Goal: Information Seeking & Learning: Learn about a topic

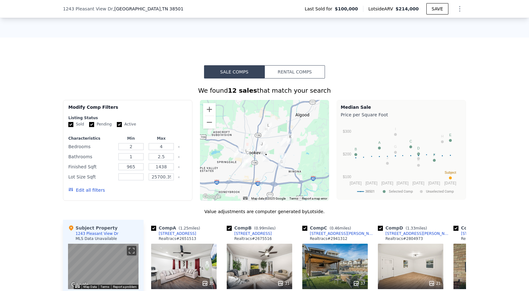
scroll to position [313, 0]
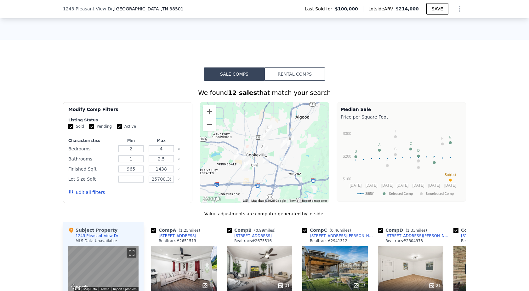
click at [90, 129] on label "Pending" at bounding box center [100, 126] width 23 height 5
click at [89, 129] on input "Pending" at bounding box center [91, 126] width 5 height 5
checkbox input "false"
click at [117, 129] on input "Active" at bounding box center [119, 126] width 5 height 5
checkbox input "false"
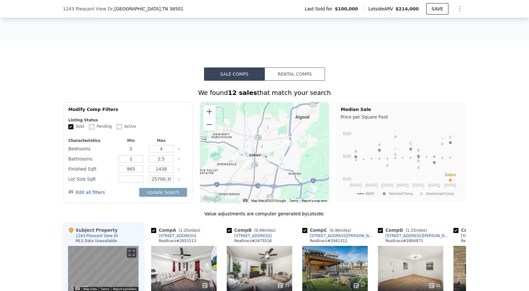
drag, startPoint x: 133, startPoint y: 153, endPoint x: 120, endPoint y: 153, distance: 13.2
click at [120, 152] on input "2" at bounding box center [130, 148] width 25 height 7
type input "3"
drag, startPoint x: 138, startPoint y: 176, endPoint x: 101, endPoint y: 174, distance: 36.6
click at [101, 173] on div "Finished Sqft 965 1438" at bounding box center [127, 168] width 119 height 9
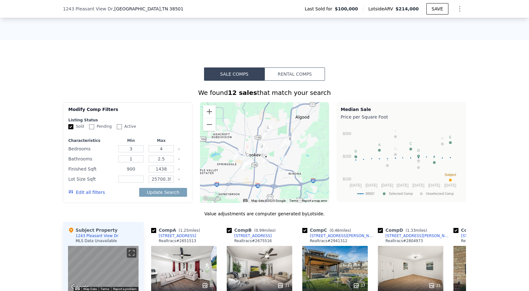
type input "900"
click at [166, 158] on div "Characteristics Min Max Bedrooms 3 4 Bathrooms 1 2.5 Finished Sqft 900 1438 Lot…" at bounding box center [127, 169] width 119 height 63
click at [164, 152] on input "4" at bounding box center [161, 148] width 25 height 7
drag, startPoint x: 166, startPoint y: 153, endPoint x: 155, endPoint y: 153, distance: 11.3
click at [155, 152] on input "4" at bounding box center [161, 148] width 25 height 7
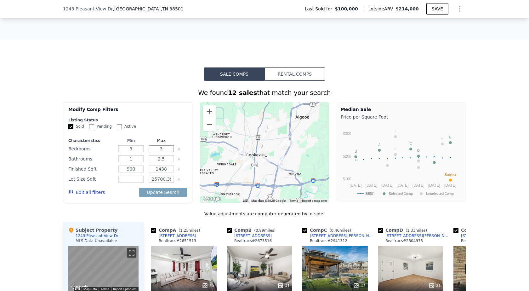
type input "3"
drag, startPoint x: 164, startPoint y: 163, endPoint x: 148, endPoint y: 163, distance: 16.4
click at [149, 162] on input "2.5" at bounding box center [161, 158] width 25 height 7
type input "2"
drag, startPoint x: 167, startPoint y: 174, endPoint x: 143, endPoint y: 172, distance: 24.0
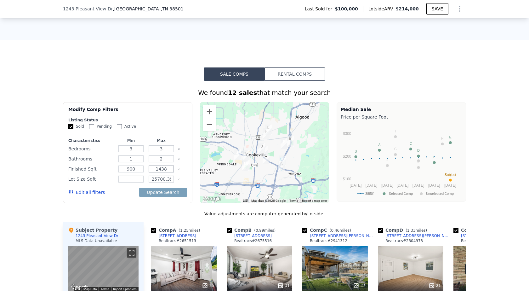
click at [143, 172] on div "Finished Sqft 900 1438" at bounding box center [127, 168] width 119 height 9
type input "1100"
click at [158, 181] on input "25700.399999999998" at bounding box center [161, 179] width 25 height 7
click at [163, 197] on button "Update Search" at bounding box center [163, 192] width 48 height 9
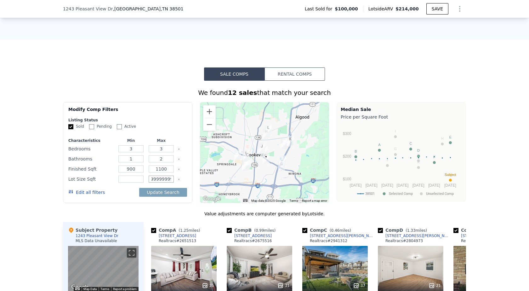
drag, startPoint x: 161, startPoint y: 185, endPoint x: 203, endPoint y: 185, distance: 41.9
click at [203, 185] on div "Modify Comp Filters Listing Status Sold Pending Active Characteristics Min Max …" at bounding box center [264, 152] width 403 height 101
type input "25700"
click at [133, 182] on input "number" at bounding box center [130, 179] width 25 height 7
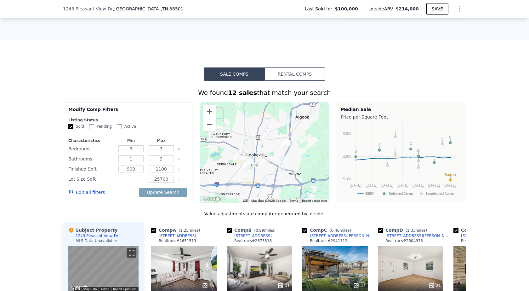
click at [130, 182] on input "number" at bounding box center [130, 179] width 25 height 7
type input "30"
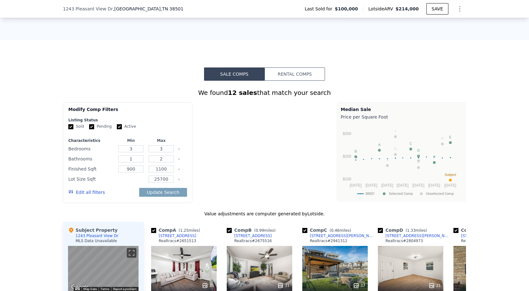
type input "0"
checkbox input "true"
type input "2"
type input "4"
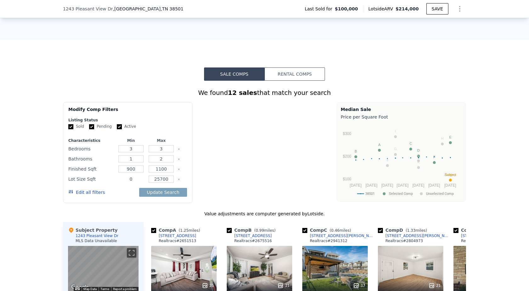
type input "2.5"
type input "965"
type input "1438"
type input "25700.399999999998"
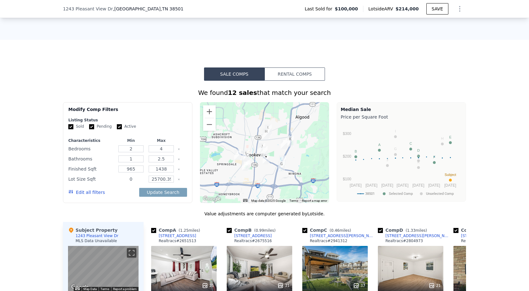
drag, startPoint x: 130, startPoint y: 184, endPoint x: 121, endPoint y: 186, distance: 8.9
click at [121, 182] on input "0" at bounding box center [130, 179] width 25 height 7
type input "3000"
click at [156, 209] on div "We found 12 sales that match your search Filters Map Prices Modify Comp Filters…" at bounding box center [264, 257] width 403 height 338
click at [160, 197] on button "Update Search" at bounding box center [163, 192] width 48 height 9
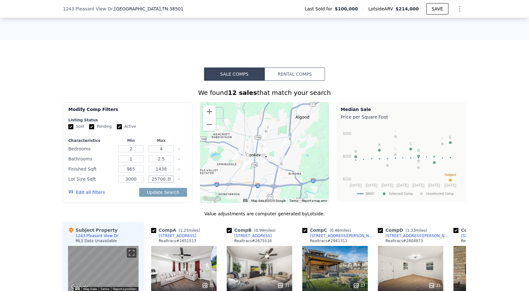
drag, startPoint x: 169, startPoint y: 185, endPoint x: 124, endPoint y: 184, distance: 44.7
click at [124, 183] on div "Lot Size Sqft 3000 25700.399999999998" at bounding box center [127, 179] width 119 height 9
click at [161, 182] on input "25700.399999999998" at bounding box center [161, 179] width 25 height 7
type input "25700"
click at [170, 203] on div "Modify Comp Filters Listing Status Sold Pending Active Characteristics Min Max …" at bounding box center [128, 152] width 130 height 101
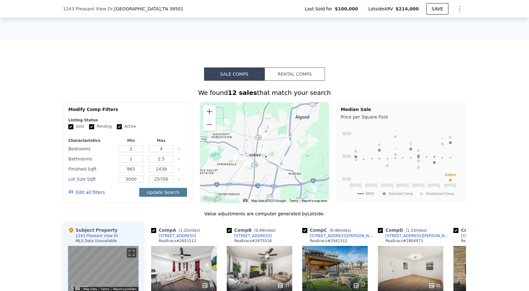
click at [170, 197] on button "Update Search" at bounding box center [163, 192] width 48 height 9
checkbox input "false"
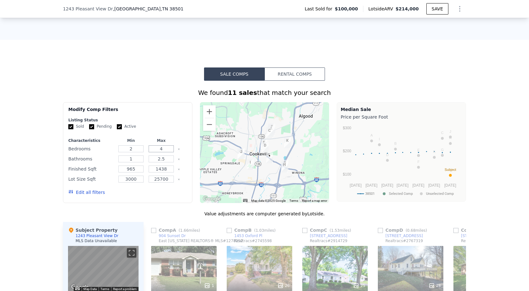
drag, startPoint x: 163, startPoint y: 155, endPoint x: 151, endPoint y: 155, distance: 12.3
click at [151, 152] on input "4" at bounding box center [161, 148] width 25 height 7
type input "3"
drag, startPoint x: 163, startPoint y: 164, endPoint x: 139, endPoint y: 163, distance: 24.3
click at [139, 163] on div "Bathrooms 1 2.5" at bounding box center [127, 158] width 119 height 9
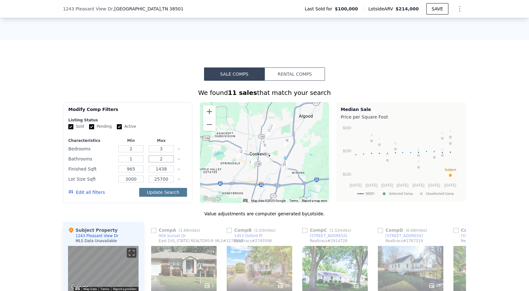
type input "2"
click at [169, 197] on button "Update Search" at bounding box center [163, 192] width 48 height 9
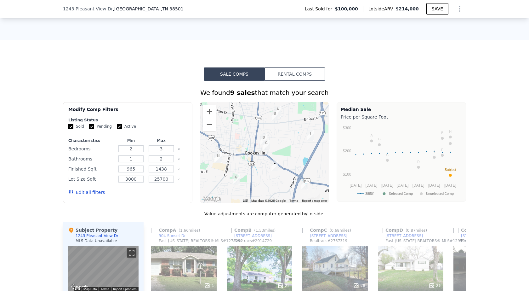
click at [117, 129] on input "Active" at bounding box center [119, 126] width 5 height 5
checkbox input "false"
click at [89, 129] on input "Pending" at bounding box center [91, 126] width 5 height 5
checkbox input "false"
click at [155, 197] on button "Update Search" at bounding box center [163, 192] width 48 height 9
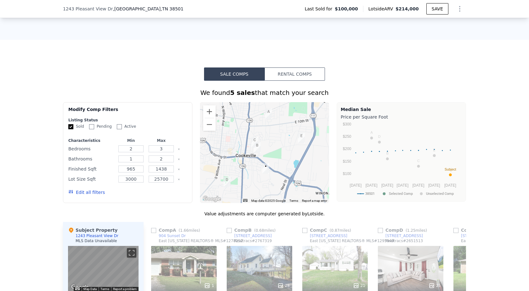
click at [81, 195] on button "Edit all filters" at bounding box center [86, 192] width 37 height 6
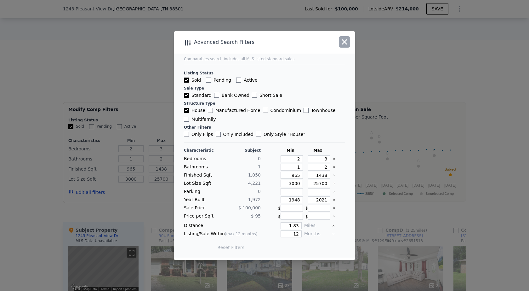
drag, startPoint x: 343, startPoint y: 41, endPoint x: 337, endPoint y: 49, distance: 9.9
click at [343, 41] on icon "button" at bounding box center [344, 42] width 9 height 9
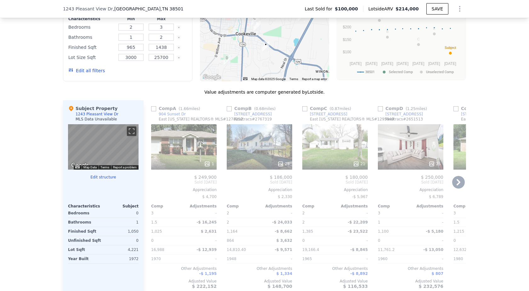
scroll to position [376, 0]
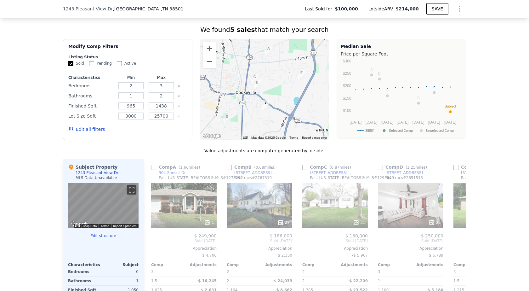
click at [85, 132] on button "Edit all filters" at bounding box center [86, 129] width 37 height 6
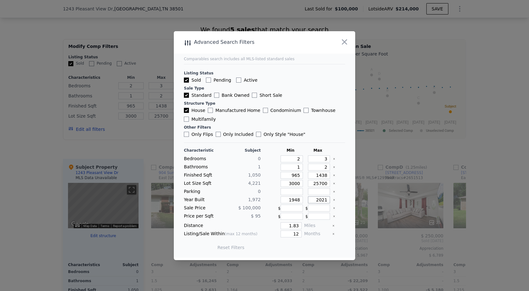
drag, startPoint x: 332, startPoint y: 200, endPoint x: 336, endPoint y: 200, distance: 4.1
click at [336, 200] on div "Year Built 1,972 1948 2021" at bounding box center [264, 199] width 161 height 7
type input "2000"
click at [298, 200] on input "1948" at bounding box center [292, 199] width 22 height 7
drag, startPoint x: 284, startPoint y: 200, endPoint x: 305, endPoint y: 200, distance: 21.7
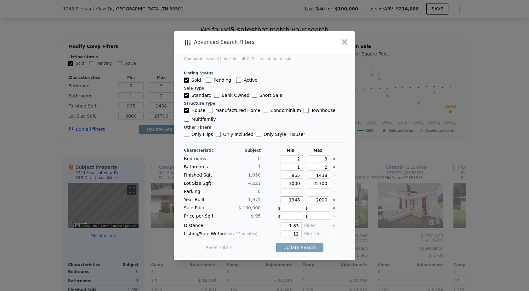
click at [305, 200] on div "Year Built 1,972 1948 2000" at bounding box center [264, 199] width 161 height 7
type input "1960"
click at [343, 210] on main "Comparables search includes all MLS-listed standard sales Listing Status Sold P…" at bounding box center [265, 144] width 182 height 226
click at [299, 249] on button "Update Search" at bounding box center [300, 247] width 48 height 9
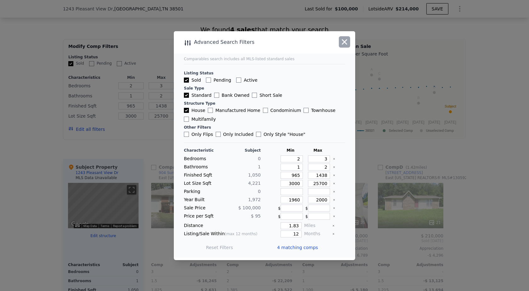
click at [347, 43] on icon "button" at bounding box center [344, 42] width 9 height 9
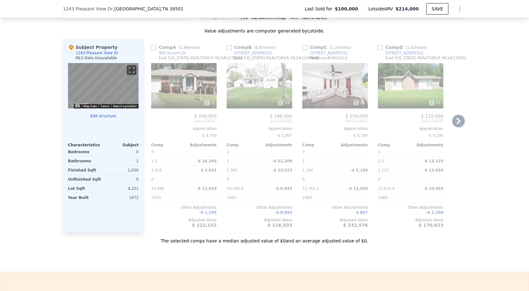
scroll to position [502, 0]
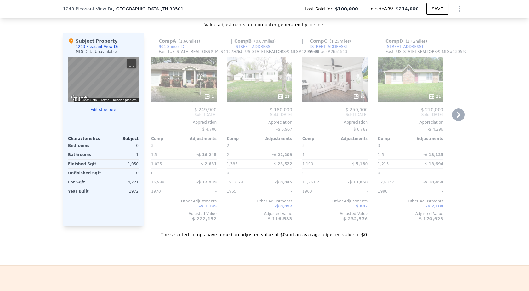
click at [457, 118] on icon at bounding box center [459, 115] width 4 height 6
click at [154, 44] on input "checkbox" at bounding box center [153, 41] width 5 height 5
checkbox input "true"
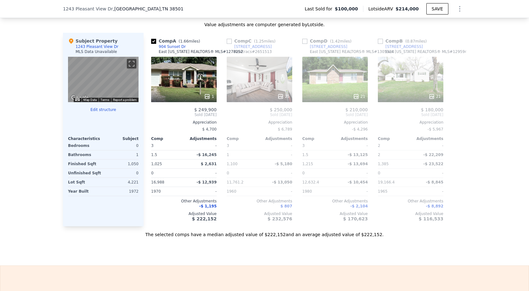
click at [227, 44] on input "checkbox" at bounding box center [229, 41] width 5 height 5
checkbox input "true"
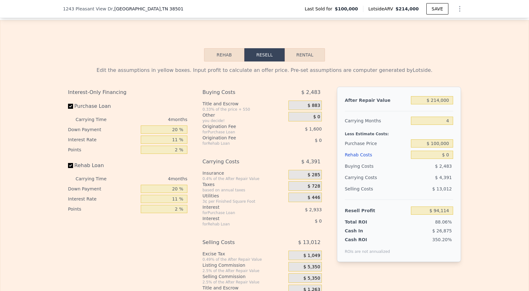
scroll to position [754, 0]
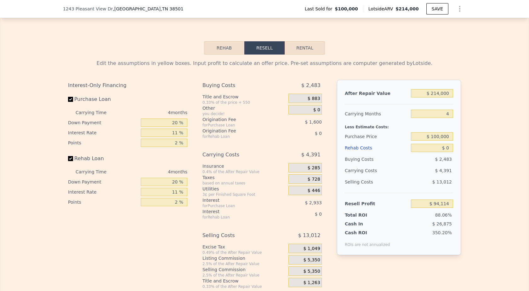
click at [456, 7] on icon "Show Options" at bounding box center [460, 9] width 8 height 8
click at [429, 38] on div "Share Analysis" at bounding box center [431, 38] width 71 height 13
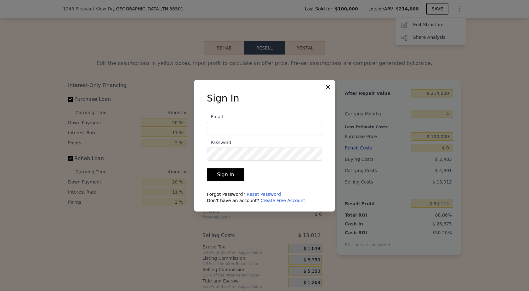
type input "[PERSON_NAME][EMAIL_ADDRESS][DOMAIN_NAME]"
click at [327, 87] on icon at bounding box center [328, 87] width 6 height 6
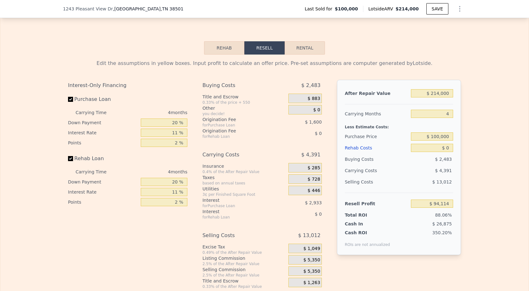
click at [476, 44] on div "Rehab Resell Rental Edit the assumptions in yellow boxes. Input profit to calcu…" at bounding box center [264, 165] width 529 height 304
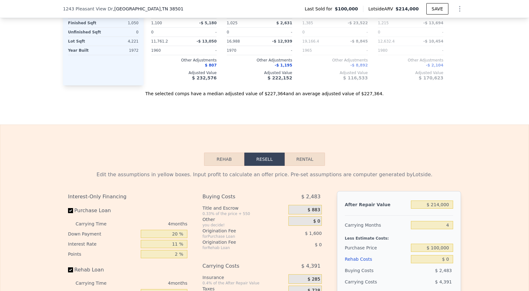
checkbox input "true"
type input "4"
type input "2.5"
type input "25700.399999999998"
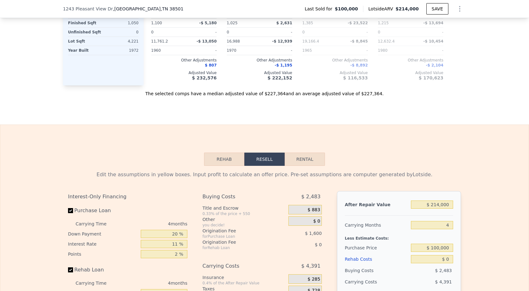
checkbox input "true"
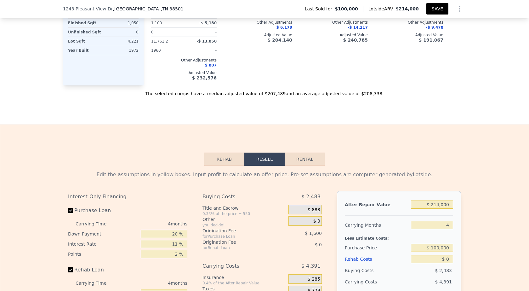
scroll to position [534, 0]
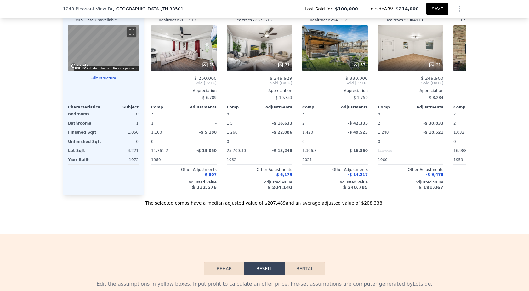
click at [433, 8] on button "SAVE" at bounding box center [438, 8] width 22 height 11
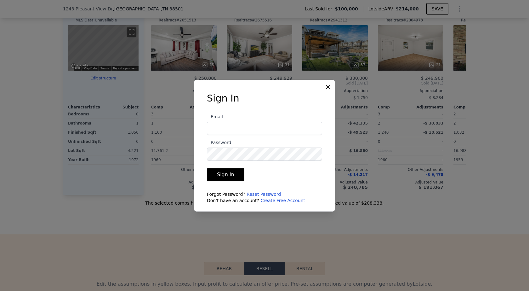
type input "[PERSON_NAME][EMAIL_ADDRESS][DOMAIN_NAME]"
click at [227, 175] on button "Sign In" at bounding box center [226, 174] width 38 height 13
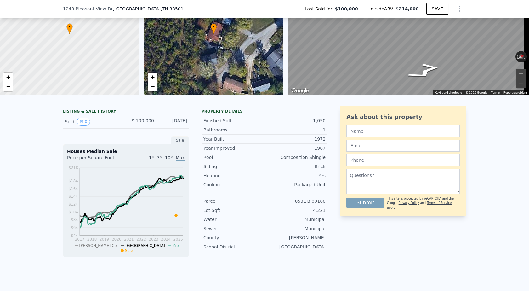
scroll to position [61, 0]
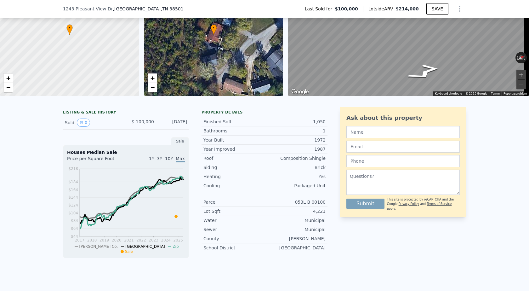
click at [457, 7] on icon "Show Options" at bounding box center [460, 9] width 8 height 8
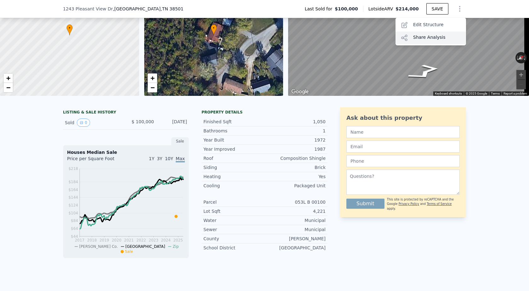
click at [430, 37] on div "Share Analysis" at bounding box center [431, 38] width 71 height 13
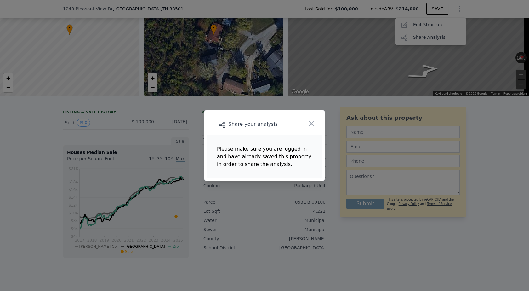
drag, startPoint x: 314, startPoint y: 122, endPoint x: 351, endPoint y: 96, distance: 45.1
click at [314, 122] on icon "button" at bounding box center [311, 123] width 5 height 5
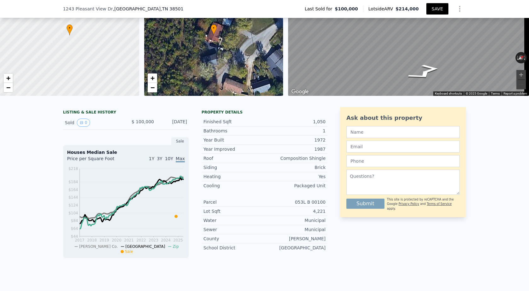
click at [436, 11] on button "SAVE" at bounding box center [438, 8] width 22 height 11
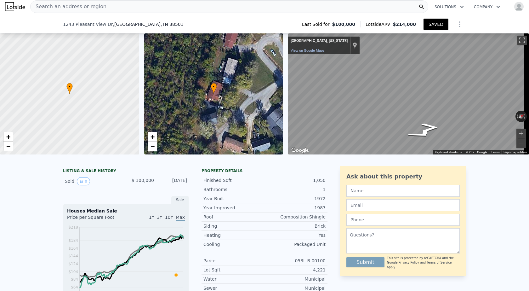
scroll to position [284, 0]
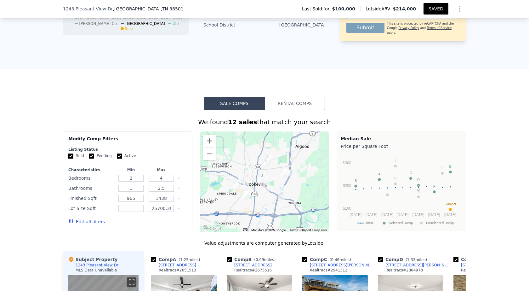
click at [89, 159] on input "Pending" at bounding box center [91, 155] width 5 height 5
checkbox input "false"
click at [117, 159] on input "Active" at bounding box center [119, 155] width 5 height 5
checkbox input "false"
drag, startPoint x: 133, startPoint y: 184, endPoint x: 121, endPoint y: 184, distance: 11.7
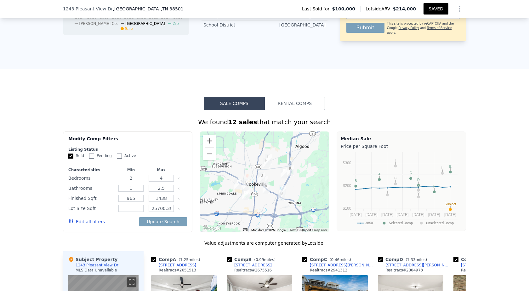
click at [121, 182] on input "2" at bounding box center [130, 178] width 25 height 7
type input "3"
drag, startPoint x: 163, startPoint y: 181, endPoint x: 153, endPoint y: 183, distance: 9.6
click at [153, 182] on input "4" at bounding box center [161, 178] width 25 height 7
type input "3"
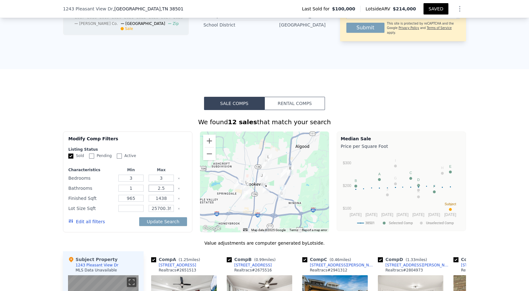
drag, startPoint x: 165, startPoint y: 193, endPoint x: 148, endPoint y: 193, distance: 16.7
click at [149, 192] on input "2.5" at bounding box center [161, 188] width 25 height 7
type input "2"
drag, startPoint x: 148, startPoint y: 214, endPoint x: 206, endPoint y: 215, distance: 58.0
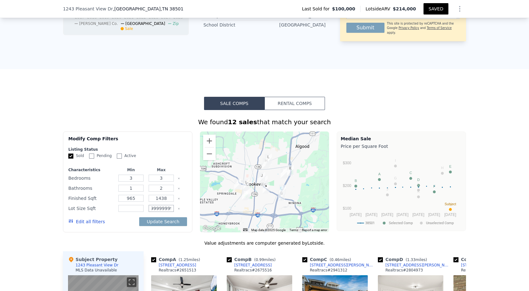
click at [206, 215] on div "Modify Comp Filters Listing Status Sold Pending Active Characteristics Min Max …" at bounding box center [264, 181] width 403 height 101
type input "8000"
click at [129, 212] on input "number" at bounding box center [130, 208] width 25 height 7
type input "3000"
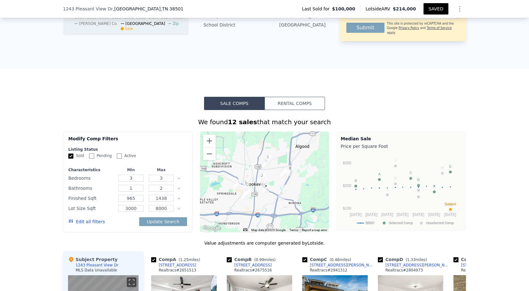
click at [93, 225] on button "Edit all filters" at bounding box center [86, 221] width 37 height 6
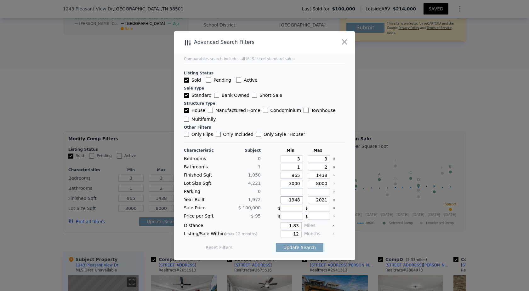
drag, startPoint x: 286, startPoint y: 200, endPoint x: 302, endPoint y: 199, distance: 15.8
click at [302, 199] on div "Year Built 1,972 1948 2021" at bounding box center [264, 199] width 161 height 7
drag, startPoint x: 314, startPoint y: 201, endPoint x: 331, endPoint y: 200, distance: 17.0
click at [331, 200] on div "Year Built 1,972 1948 2021" at bounding box center [264, 199] width 161 height 7
drag, startPoint x: 320, startPoint y: 202, endPoint x: 327, endPoint y: 201, distance: 7.6
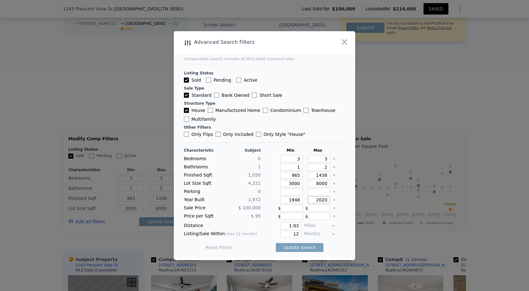
click at [327, 201] on div "Year Built 1,972 1948 2020" at bounding box center [264, 199] width 161 height 7
type input "2000"
click at [343, 214] on main "Comparables search includes all MLS-listed standard sales Listing Status Sold P…" at bounding box center [265, 144] width 182 height 226
click at [305, 248] on button "Update Search" at bounding box center [300, 247] width 48 height 9
drag, startPoint x: 287, startPoint y: 183, endPoint x: 311, endPoint y: 182, distance: 24.6
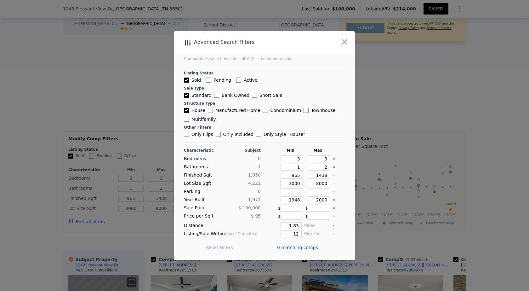
click at [311, 182] on div "Lot Size Sqft 4,221 3000 8000" at bounding box center [264, 183] width 161 height 7
drag, startPoint x: 286, startPoint y: 226, endPoint x: 304, endPoint y: 226, distance: 18.3
click at [304, 226] on div "Distance 1.83 Miles" at bounding box center [264, 225] width 161 height 7
type input "2"
click at [329, 245] on div "Reset Filters Update Search" at bounding box center [264, 248] width 161 height 18
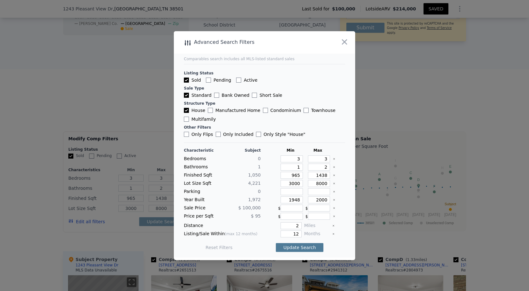
click at [304, 247] on button "Update Search" at bounding box center [300, 247] width 48 height 9
drag, startPoint x: 289, startPoint y: 161, endPoint x: 301, endPoint y: 159, distance: 12.2
click at [301, 159] on div "Bedrooms 0 3 3" at bounding box center [264, 158] width 161 height 7
type input "2"
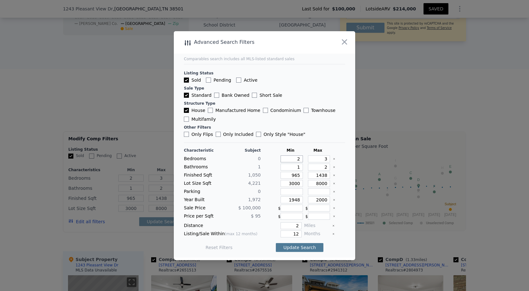
type input "2"
click at [306, 246] on button "Update Search" at bounding box center [300, 247] width 48 height 9
click at [345, 42] on icon "button" at bounding box center [344, 41] width 5 height 5
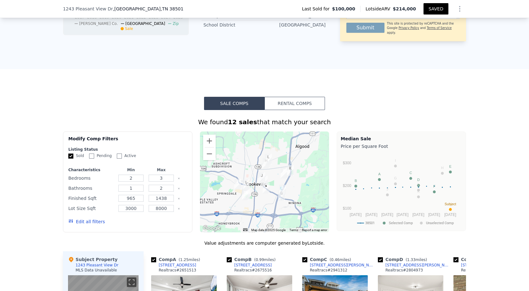
click at [95, 225] on button "Edit all filters" at bounding box center [86, 221] width 37 height 6
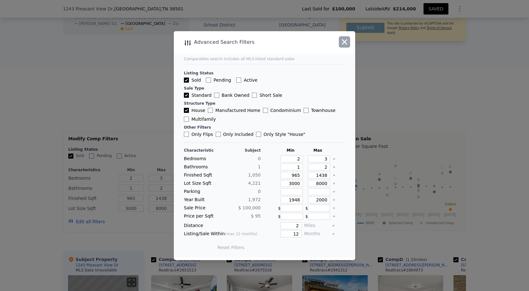
click at [344, 44] on icon "button" at bounding box center [344, 42] width 9 height 9
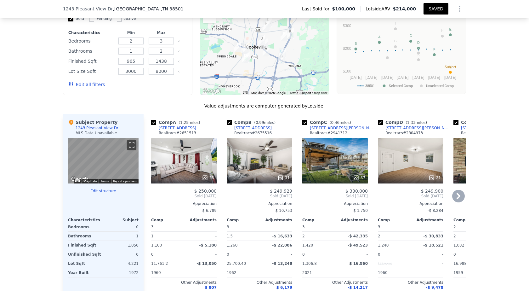
scroll to position [441, 0]
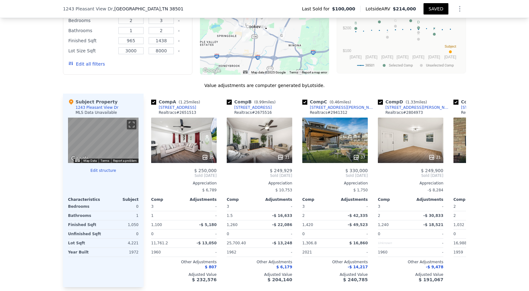
click at [90, 67] on button "Edit all filters" at bounding box center [86, 64] width 37 height 6
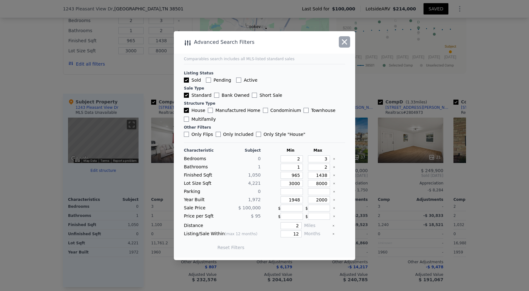
click at [345, 39] on icon "button" at bounding box center [344, 42] width 9 height 9
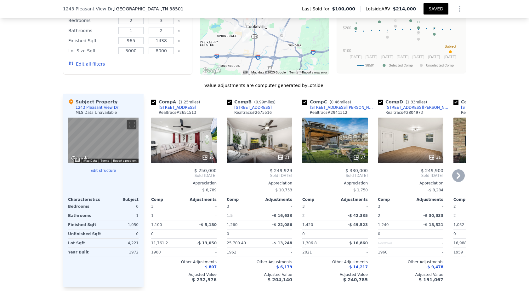
click at [152, 105] on input "checkbox" at bounding box center [153, 102] width 5 height 5
checkbox input "false"
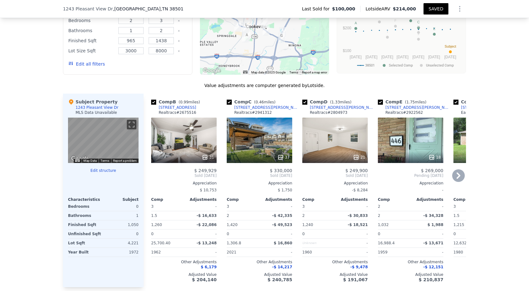
click at [151, 105] on input "checkbox" at bounding box center [153, 102] width 5 height 5
checkbox input "false"
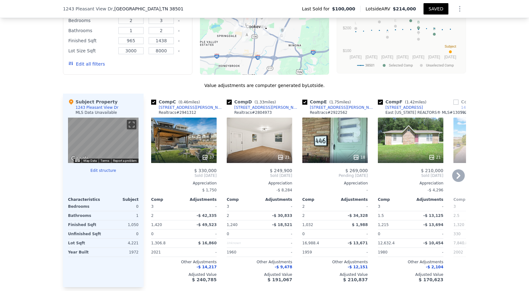
click at [151, 105] on input "checkbox" at bounding box center [153, 102] width 5 height 5
checkbox input "false"
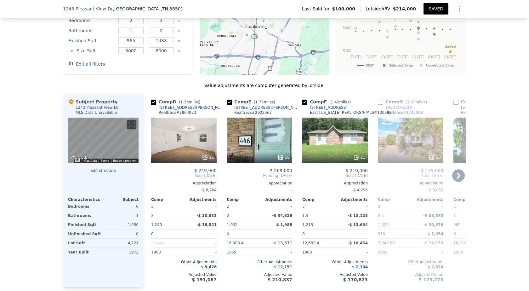
click at [151, 105] on input "checkbox" at bounding box center [153, 102] width 5 height 5
checkbox input "false"
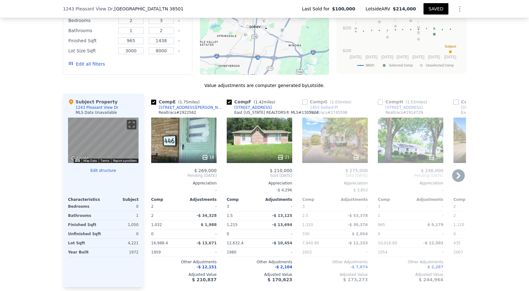
click at [151, 105] on input "checkbox" at bounding box center [153, 102] width 5 height 5
checkbox input "false"
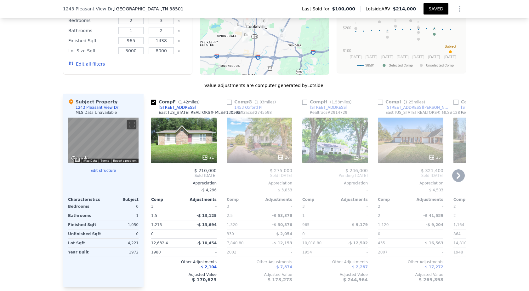
click at [151, 105] on input "checkbox" at bounding box center [153, 102] width 5 height 5
checkbox input "true"
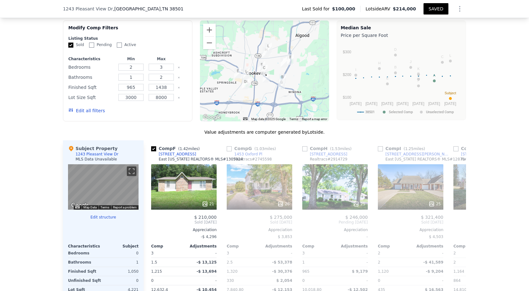
scroll to position [347, 0]
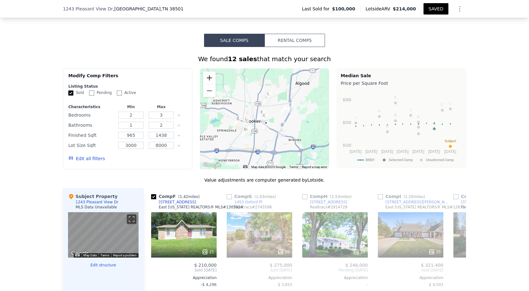
click at [210, 84] on button "Zoom in" at bounding box center [209, 78] width 13 height 13
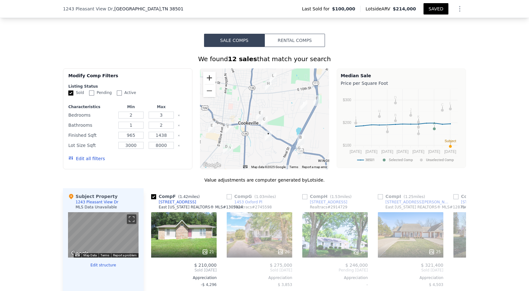
click at [210, 84] on button "Zoom in" at bounding box center [209, 78] width 13 height 13
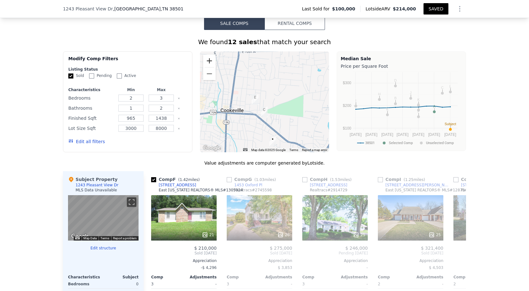
scroll to position [378, 0]
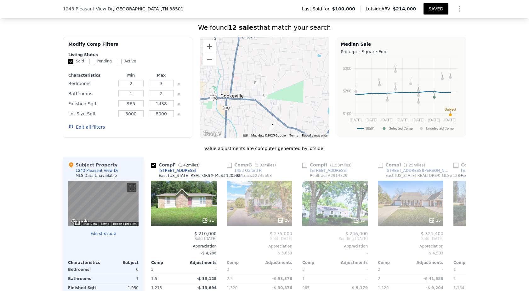
click at [262, 101] on img "142 Allison Way" at bounding box center [264, 97] width 7 height 11
click at [459, 243] on icon at bounding box center [459, 238] width 13 height 13
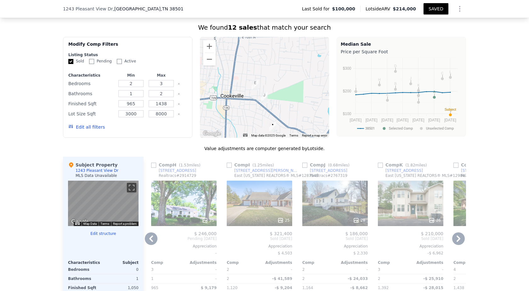
click at [459, 243] on icon at bounding box center [459, 238] width 13 height 13
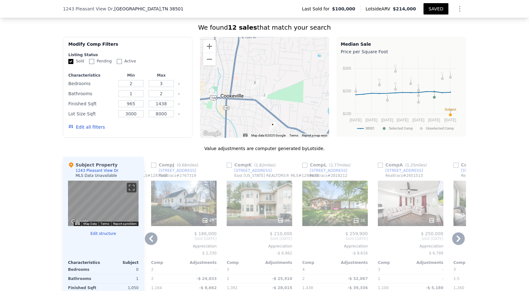
click at [459, 243] on icon at bounding box center [459, 238] width 13 height 13
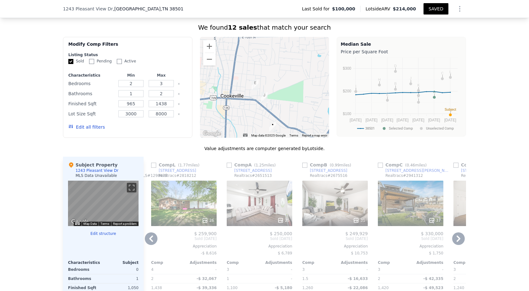
click at [459, 243] on icon at bounding box center [459, 238] width 13 height 13
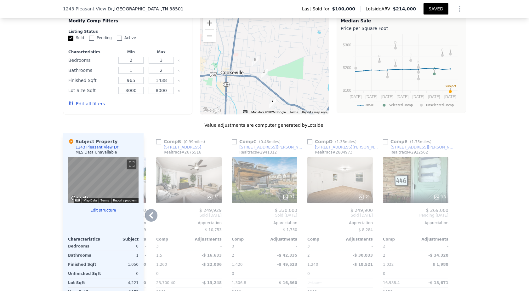
scroll to position [441, 0]
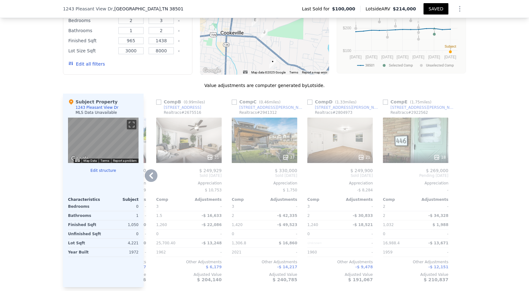
click at [308, 105] on input "checkbox" at bounding box center [310, 102] width 5 height 5
checkbox input "true"
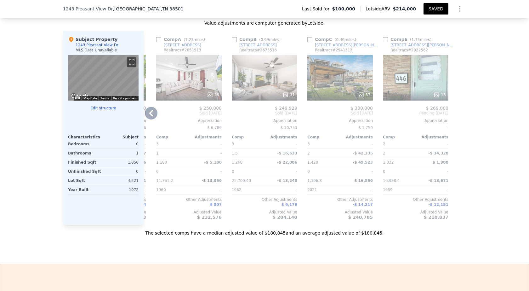
scroll to position [504, 0]
click at [157, 42] on input "checkbox" at bounding box center [158, 39] width 5 height 5
checkbox input "true"
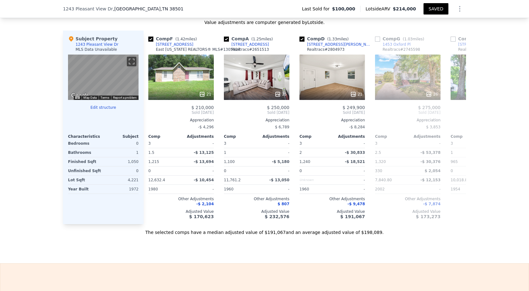
scroll to position [0, 0]
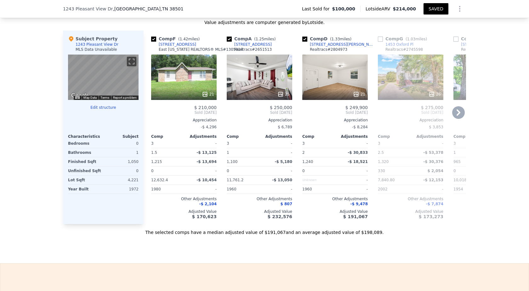
click at [152, 42] on input "checkbox" at bounding box center [153, 39] width 5 height 5
checkbox input "false"
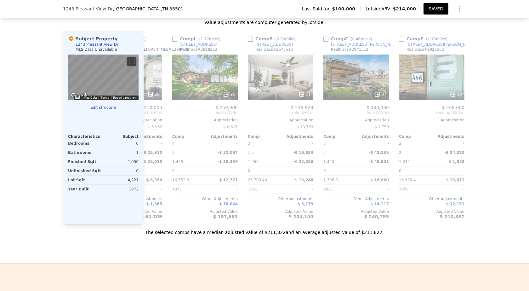
scroll to position [0, 480]
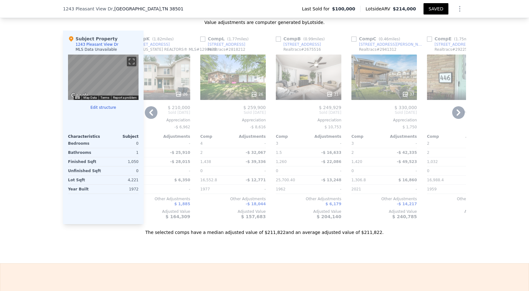
click at [200, 42] on input "checkbox" at bounding box center [202, 39] width 5 height 5
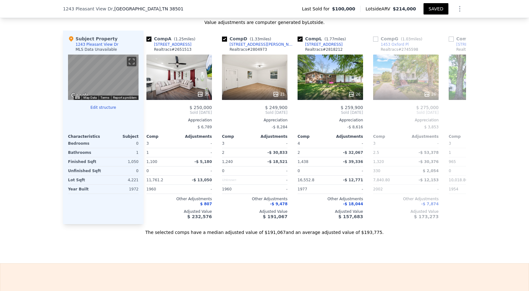
scroll to position [0, 0]
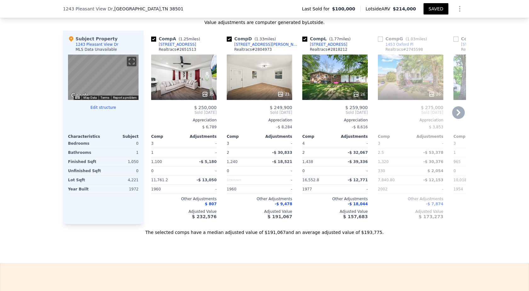
click at [303, 42] on input "checkbox" at bounding box center [305, 39] width 5 height 5
checkbox input "false"
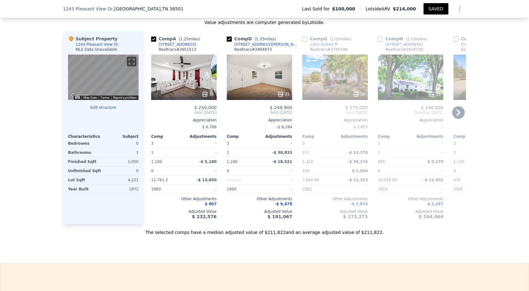
click at [379, 42] on input "checkbox" at bounding box center [380, 39] width 5 height 5
checkbox input "true"
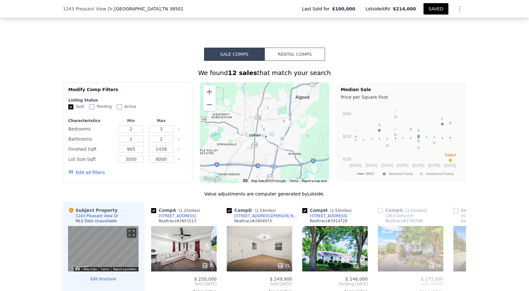
scroll to position [378, 0]
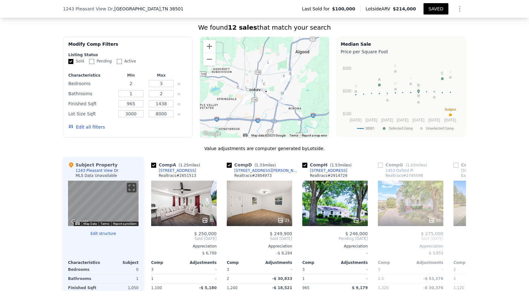
drag, startPoint x: 136, startPoint y: 86, endPoint x: 116, endPoint y: 87, distance: 19.9
click at [118, 87] on input "2" at bounding box center [130, 83] width 25 height 7
type input "3"
click at [151, 130] on button "Update Search" at bounding box center [163, 127] width 48 height 9
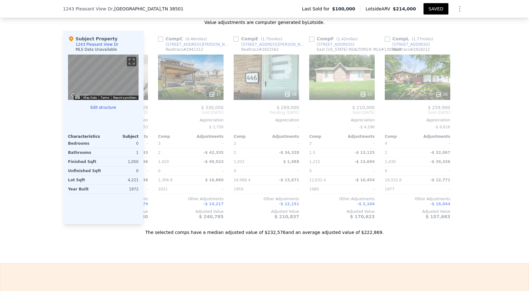
scroll to position [0, 600]
